Goal: Task Accomplishment & Management: Manage account settings

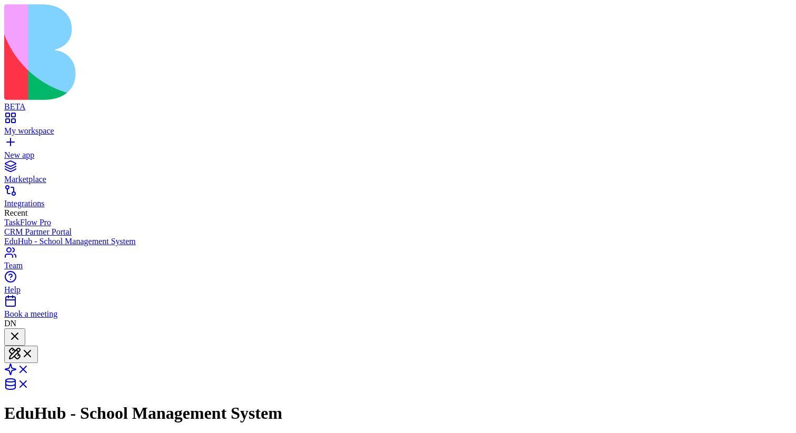
scroll to position [682, 0]
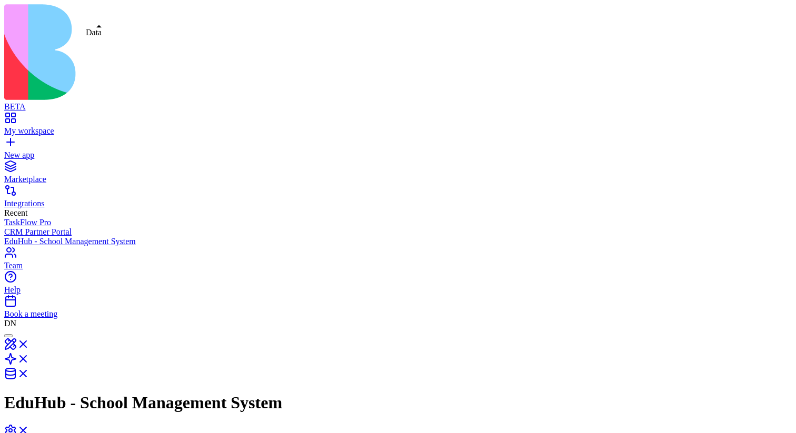
click at [29, 372] on link at bounding box center [16, 376] width 25 height 9
click at [29, 429] on link at bounding box center [16, 433] width 25 height 9
click at [58, 117] on link "My workspace" at bounding box center [397, 126] width 787 height 19
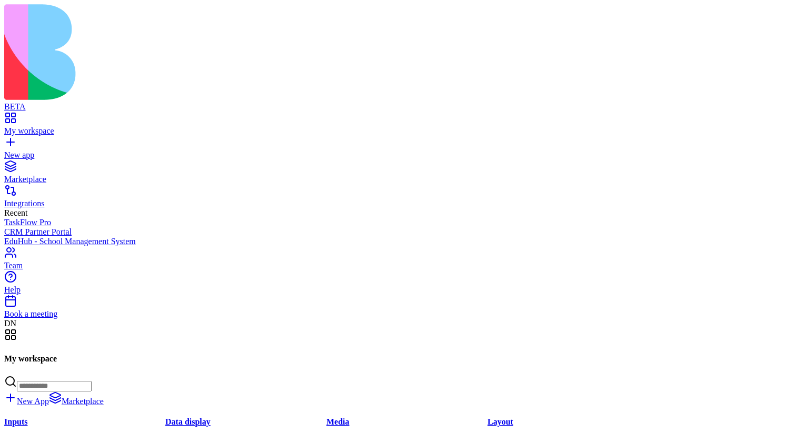
click at [36, 218] on div "TaskFlow Pro" at bounding box center [397, 222] width 787 height 9
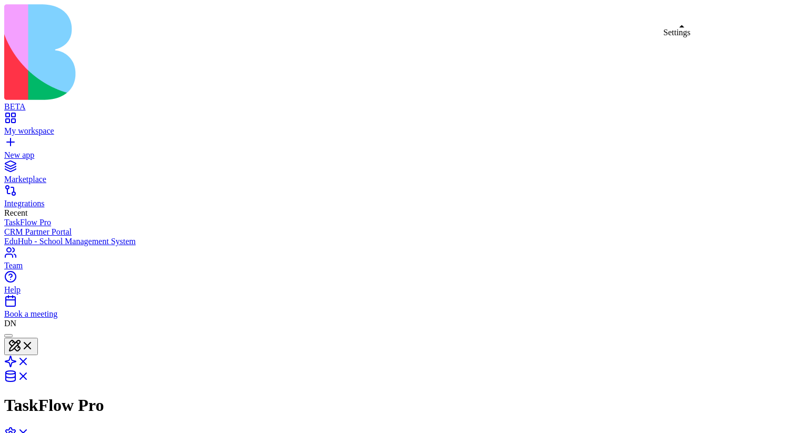
click at [29, 432] on link at bounding box center [16, 436] width 25 height 9
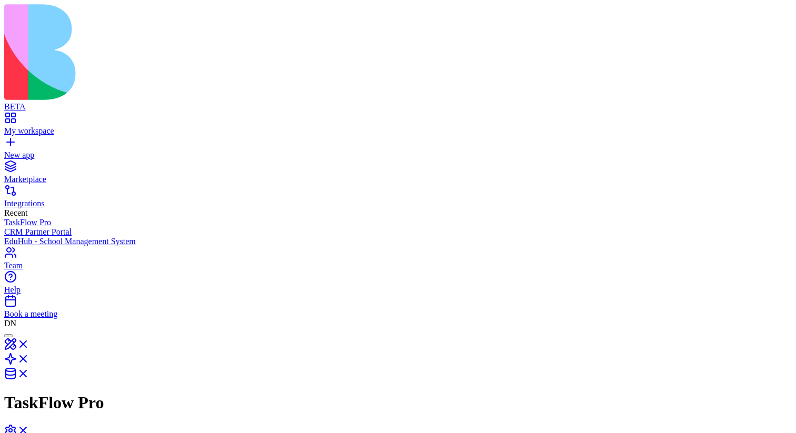
scroll to position [552, 0]
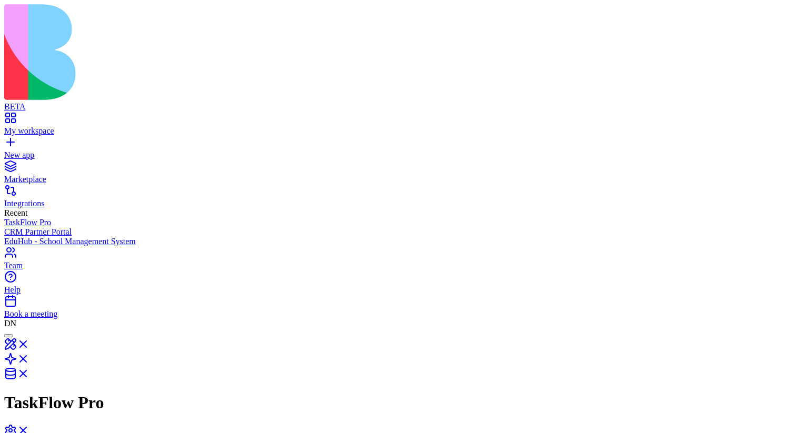
scroll to position [627, 0]
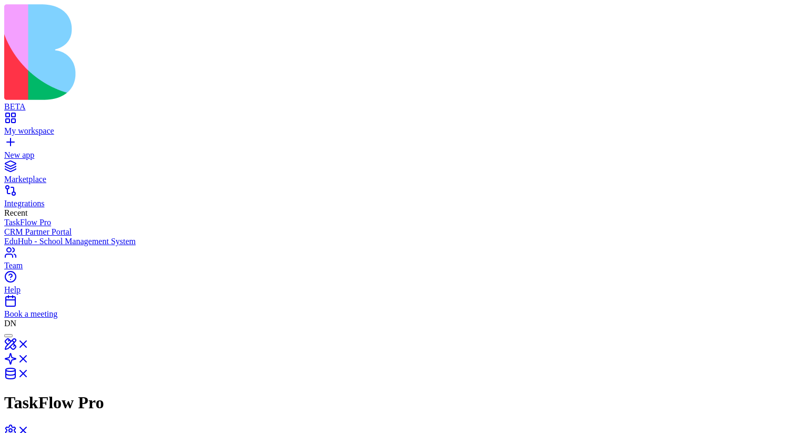
drag, startPoint x: 57, startPoint y: 98, endPoint x: 122, endPoint y: 98, distance: 64.7
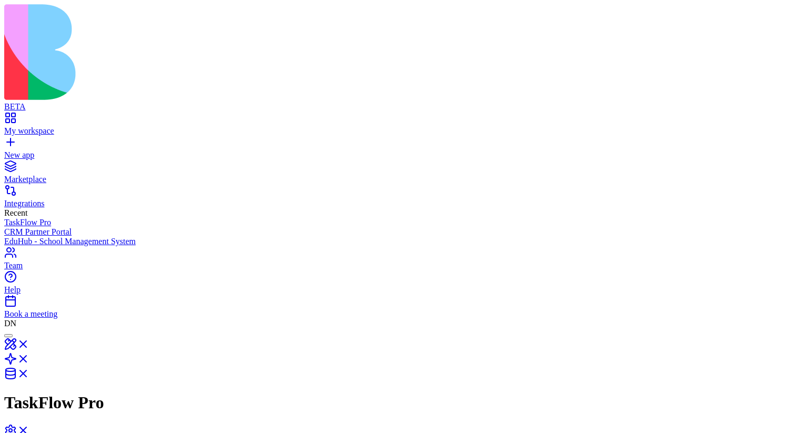
copy span "his app is private"
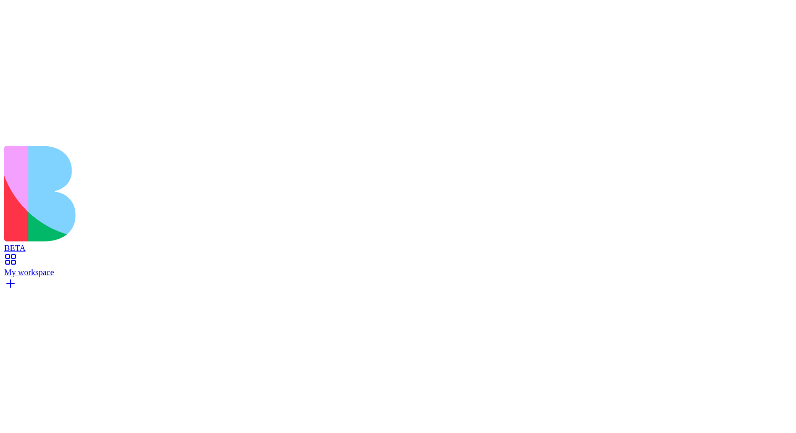
scroll to position [114, 0]
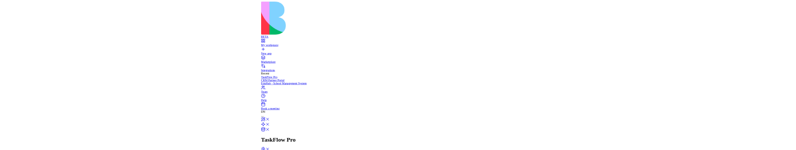
scroll to position [95, 0]
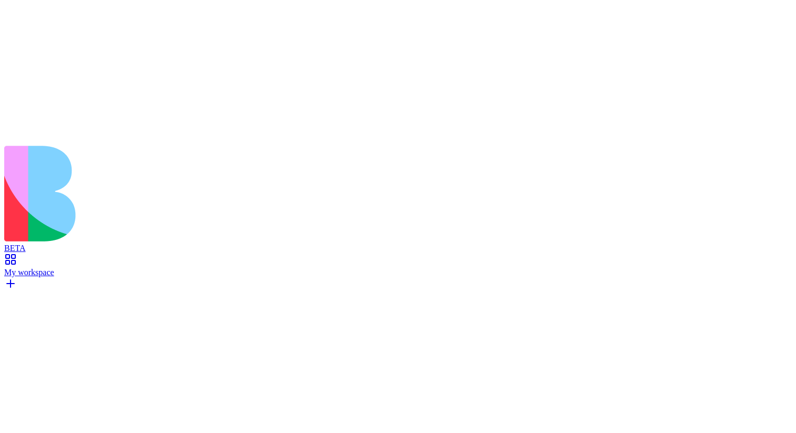
scroll to position [114, 0]
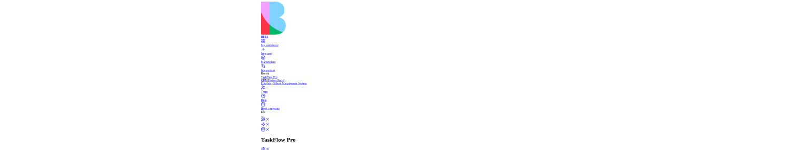
scroll to position [95, 0]
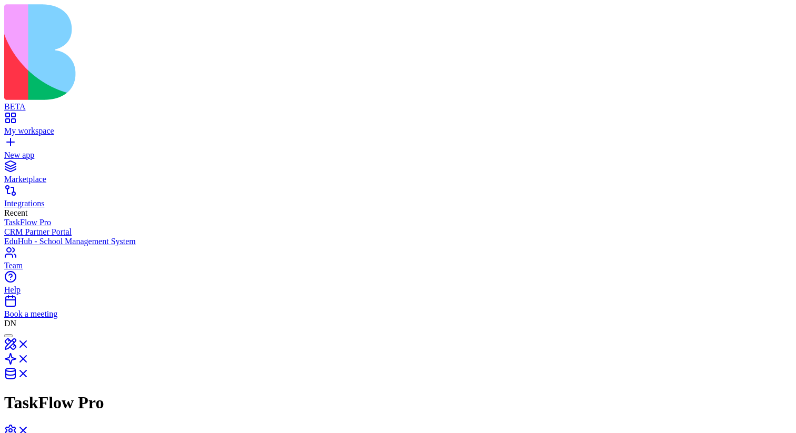
scroll to position [95, 0]
click at [29, 372] on link at bounding box center [16, 376] width 25 height 9
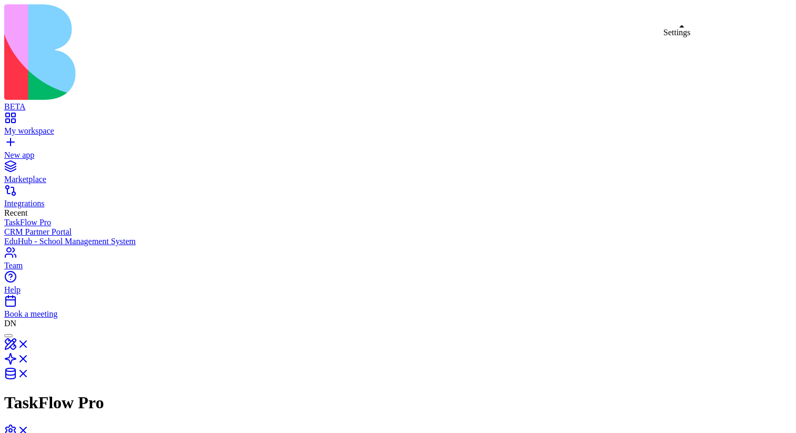
click at [29, 429] on link at bounding box center [16, 433] width 25 height 9
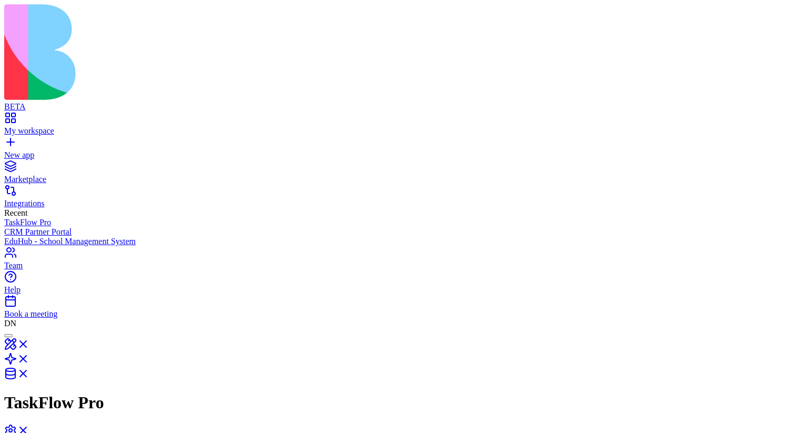
scroll to position [95, 0]
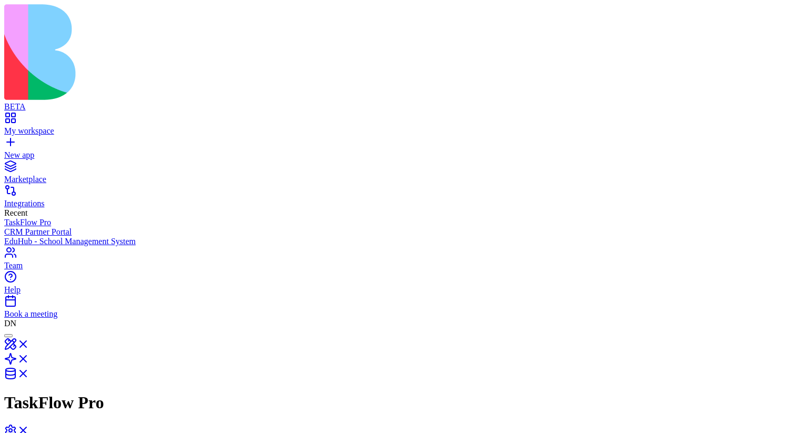
click at [29, 343] on link at bounding box center [16, 347] width 25 height 9
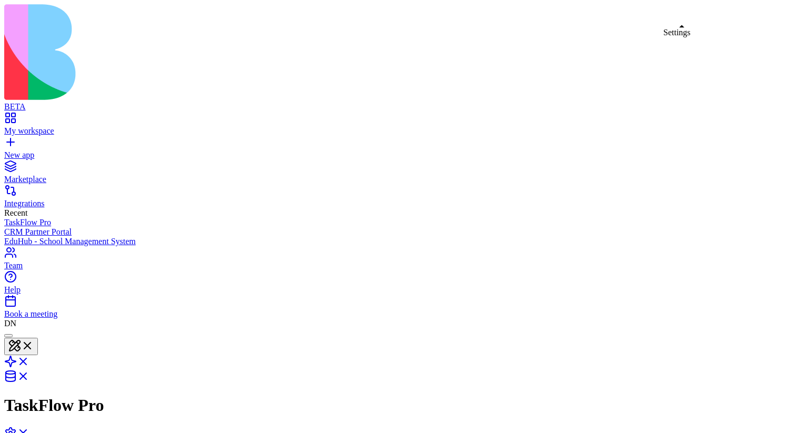
click at [29, 432] on link at bounding box center [16, 436] width 25 height 9
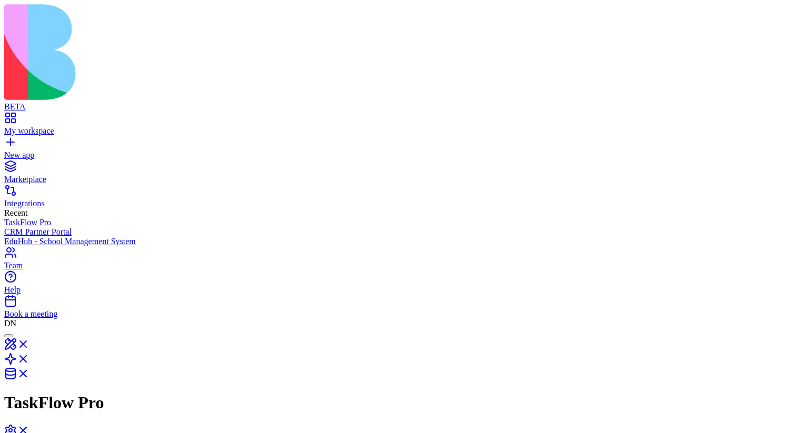
type input "**********"
